Goal: Navigation & Orientation: Find specific page/section

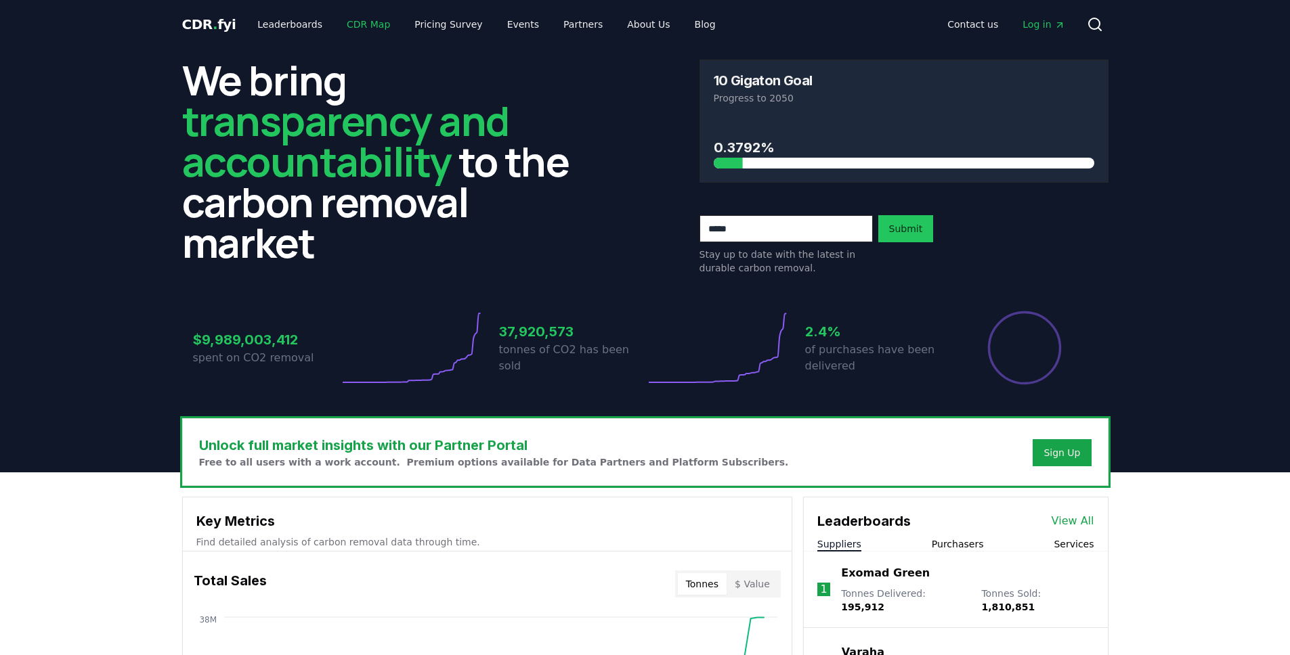
click at [368, 21] on link "CDR Map" at bounding box center [368, 24] width 65 height 24
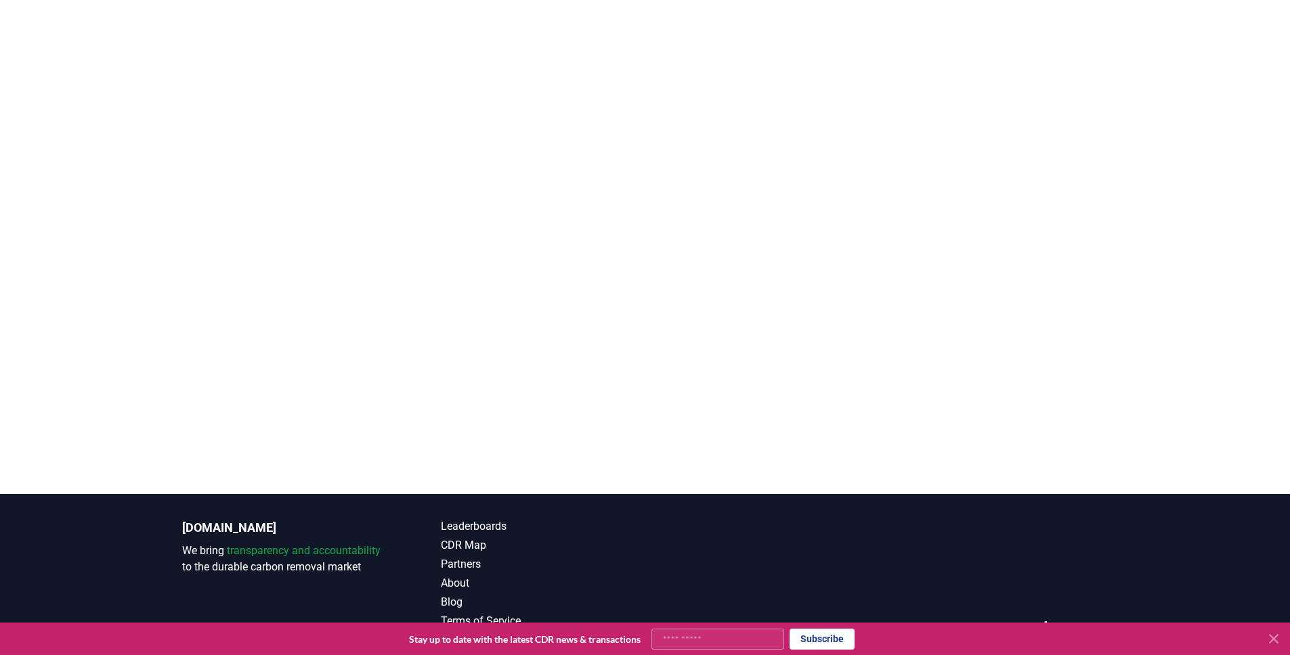
scroll to position [360, 0]
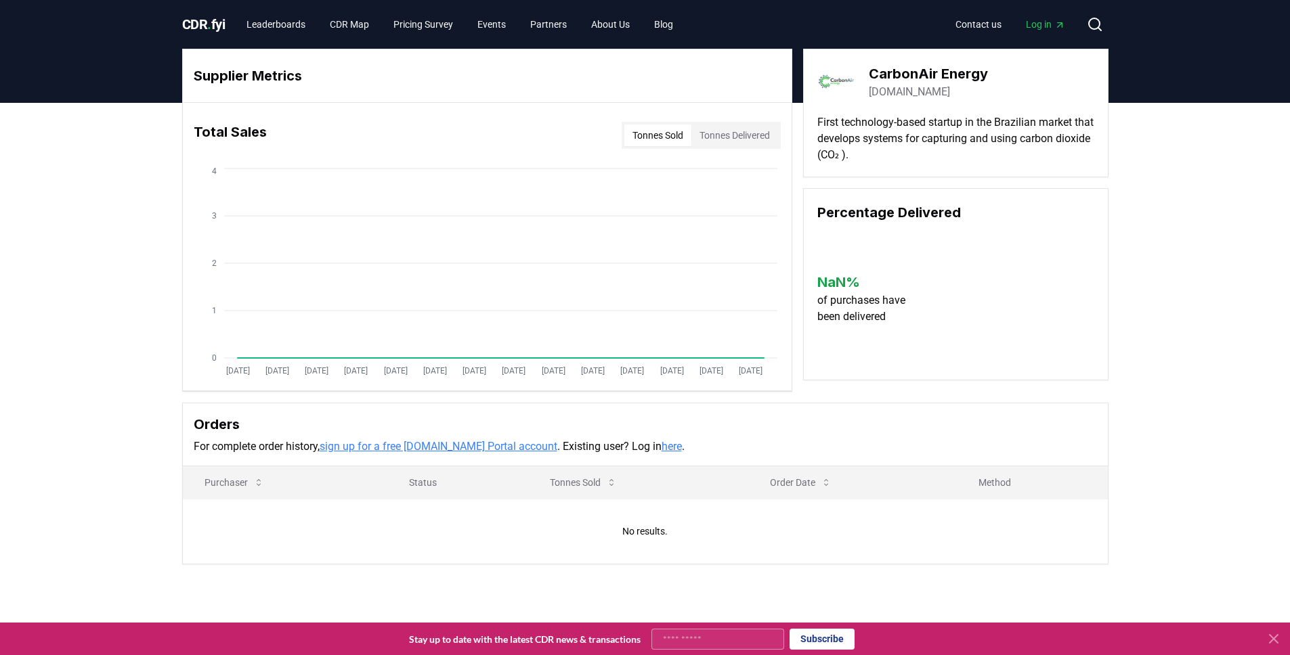
click at [923, 91] on link "[DOMAIN_NAME]" at bounding box center [909, 92] width 81 height 16
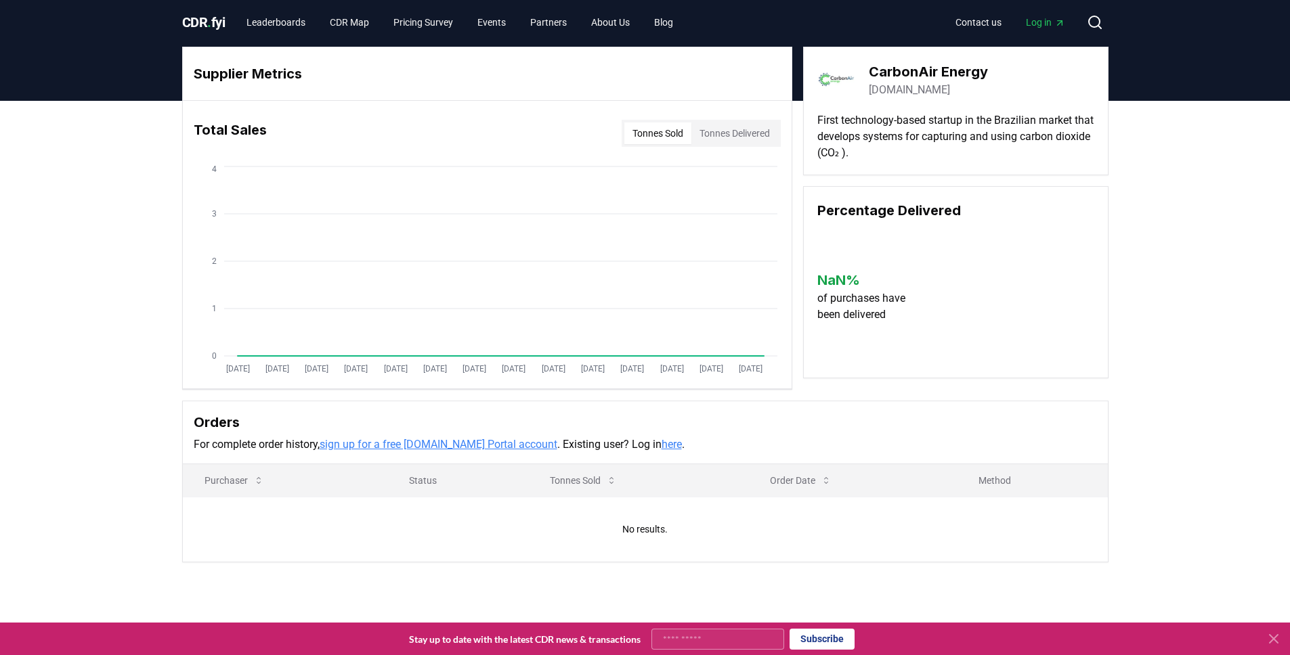
scroll to position [3, 0]
